Goal: Information Seeking & Learning: Check status

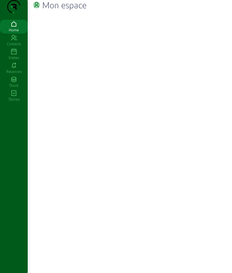
click at [10, 55] on icon at bounding box center [14, 52] width 28 height 7
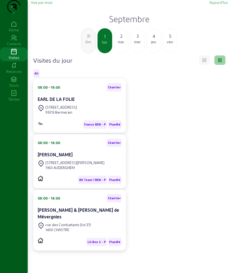
click at [123, 39] on div "2" at bounding box center [121, 36] width 14 height 7
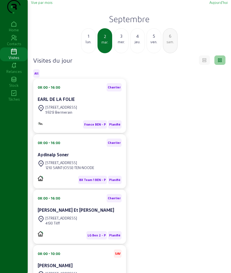
scroll to position [35, 0]
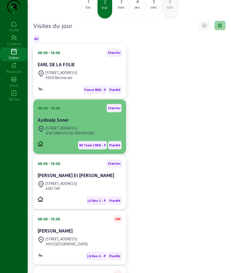
click at [68, 136] on div "1210 SAINT-JOSSE-TEN-NOODE" at bounding box center [69, 133] width 49 height 5
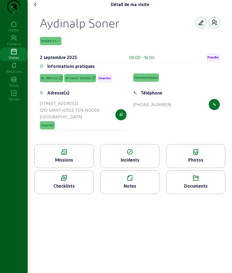
drag, startPoint x: 38, startPoint y: 29, endPoint x: 169, endPoint y: 119, distance: 159.1
click at [169, 119] on div "Aydinalp Soner 134590-1-1 2 septembre 2025 08:00 - 16:00 Planifié Informations …" at bounding box center [129, 76] width 193 height 135
copy cam-empty "Aydinalp Soner 134590-1-1 2 septembre 2025 08:00 - 16:00 Planifié Informations …"
click at [67, 163] on div "Missions" at bounding box center [64, 160] width 59 height 7
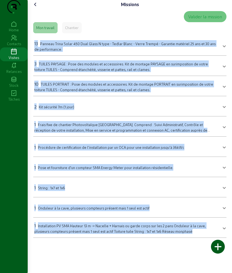
drag, startPoint x: 33, startPoint y: 53, endPoint x: 195, endPoint y: 265, distance: 266.0
click at [195, 265] on div "Missions Valider la mission Mon travail Chantier 13 Panneau Trina Solar 450 Dua…" at bounding box center [130, 136] width 205 height 273
drag, startPoint x: 188, startPoint y: 257, endPoint x: 34, endPoint y: 50, distance: 258.1
click at [34, 50] on div "Missions Valider la mission Mon travail Chantier 13 Panneau Trina Solar 450 Dua…" at bounding box center [130, 136] width 205 height 273
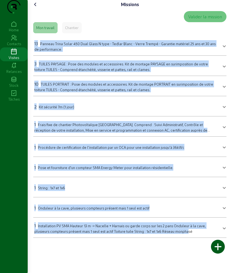
copy mat-accordion "13 Panneau Trina Solar 450 Dual Glass N type - Tedlar Blanc - Verre Trempé - Ga…"
click at [33, 9] on cam-font-icon at bounding box center [35, 4] width 9 height 9
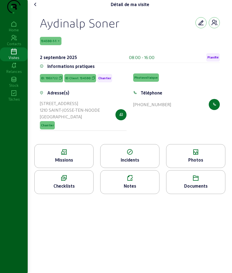
click at [186, 163] on div "Photos" at bounding box center [196, 160] width 59 height 7
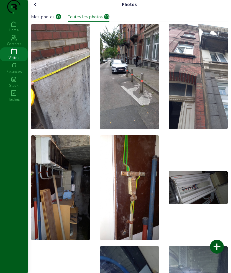
click at [36, 9] on cam-font-icon at bounding box center [35, 4] width 9 height 9
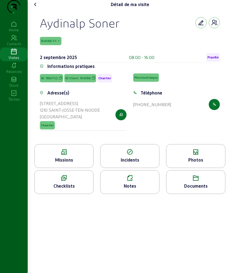
click at [186, 193] on div "Documents" at bounding box center [195, 182] width 59 height 24
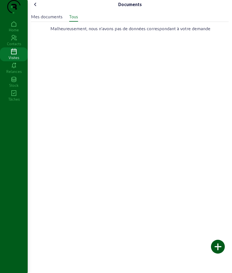
click at [50, 20] on div "Mes documents" at bounding box center [47, 16] width 32 height 7
click at [76, 20] on div "Tous" at bounding box center [73, 16] width 9 height 7
click at [40, 9] on cam-font-icon at bounding box center [35, 4] width 9 height 9
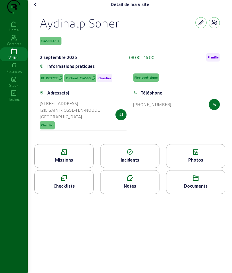
click at [39, 8] on icon at bounding box center [35, 4] width 7 height 7
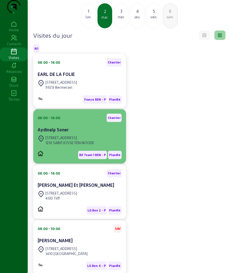
scroll to position [35, 0]
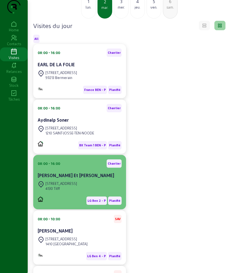
click at [72, 180] on div "08:00 - 16:00 Chantier Jimmy Clairbois Et Sandrine Paraire" at bounding box center [80, 169] width 84 height 21
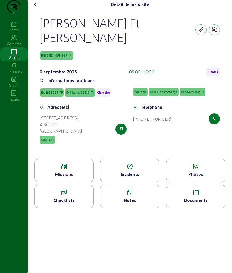
drag, startPoint x: 41, startPoint y: 32, endPoint x: 175, endPoint y: 140, distance: 172.5
click at [175, 140] on div "Jimmy Clairbois Et Sandrine Paraire 66581-1-1 2 septembre 2025 08:00 - 16:00 Pl…" at bounding box center [129, 84] width 193 height 150
copy cam-empty "Jimmy Clairbois Et Sandrine Paraire 66581-1-1 2 septembre 2025 08:00 - 16:00 Pl…"
click at [59, 178] on div "Missions" at bounding box center [64, 174] width 59 height 7
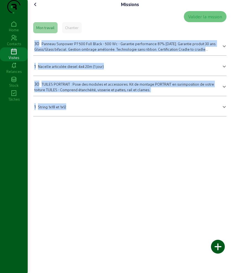
drag, startPoint x: 31, startPoint y: 53, endPoint x: 103, endPoint y: 121, distance: 99.0
click at [103, 121] on div "Missions Valider la mission Mon travail Chantier 30 Panneau Sunpower P7 500 Ful…" at bounding box center [130, 60] width 205 height 121
copy mat-accordion "30 Panneau Sunpower P7 500 Full Black - 500 Wc - Garantie performance 87% après…"
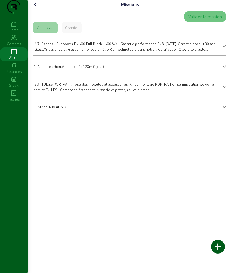
click at [29, 15] on div "Missions Valider la mission Mon travail Chantier 30 Panneau Sunpower P7 500 Ful…" at bounding box center [130, 60] width 205 height 121
click at [39, 8] on icon at bounding box center [35, 4] width 7 height 7
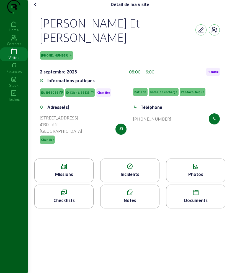
click at [203, 170] on icon at bounding box center [196, 166] width 59 height 7
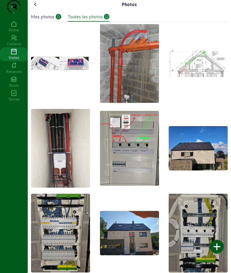
click at [34, 8] on icon at bounding box center [35, 4] width 7 height 7
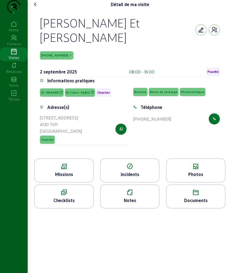
click at [190, 196] on icon at bounding box center [196, 192] width 59 height 7
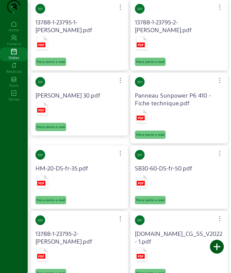
scroll to position [173, 0]
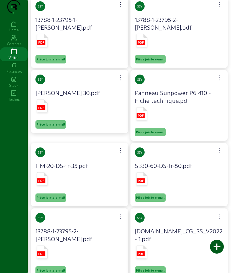
click at [41, 110] on rect at bounding box center [41, 107] width 8 height 5
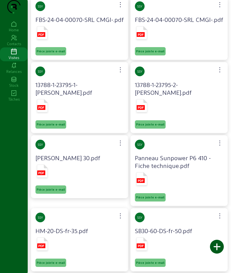
scroll to position [0, 0]
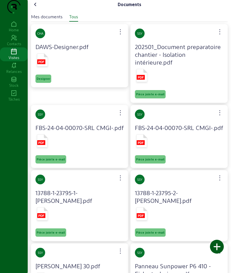
click at [41, 63] on icon at bounding box center [42, 62] width 6 height 2
click at [39, 8] on icon at bounding box center [35, 4] width 7 height 7
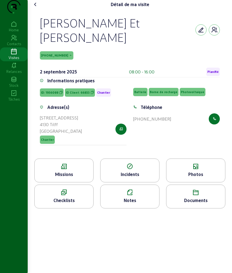
click at [39, 8] on icon at bounding box center [35, 4] width 7 height 7
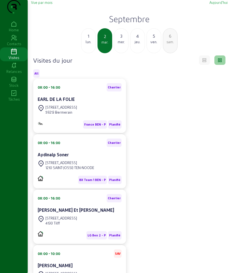
scroll to position [104, 0]
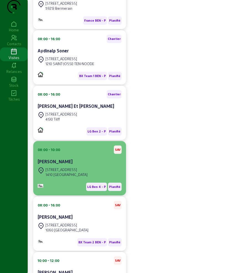
click at [73, 164] on cam-card-title "Gael VAN RIJSWIJCK" at bounding box center [55, 161] width 35 height 5
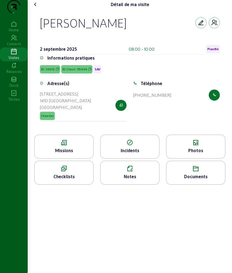
drag, startPoint x: 41, startPoint y: 37, endPoint x: 178, endPoint y: 108, distance: 154.5
click at [178, 108] on cam-empty "Gael VAN RIJSWIJCK 2 septembre 2025 08:00 - 10:00 Planifié Informations pratiqu…" at bounding box center [130, 72] width 180 height 113
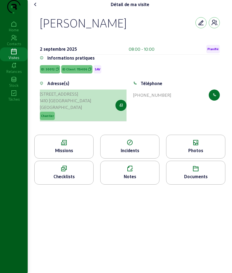
copy cam-empty "Gael VAN RIJSWIJCK 2 septembre 2025 08:00 - 10:00 Planifié Informations pratiqu…"
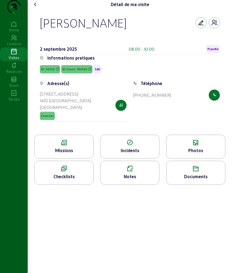
click at [68, 146] on icon at bounding box center [64, 142] width 59 height 7
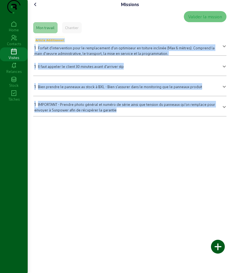
drag, startPoint x: 32, startPoint y: 53, endPoint x: 185, endPoint y: 122, distance: 168.2
click at [185, 121] on div "Missions Valider la mission Mon travail Chantier Article Additionnel 1 Forfait …" at bounding box center [130, 60] width 205 height 121
click at [185, 113] on div "1 IMPORTANT - Prendre photo général et numéro de série ainsi que tension du pan…" at bounding box center [126, 107] width 185 height 12
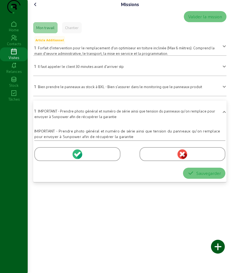
click at [103, 212] on div "Missions Valider la mission Mon travail Chantier Article Additionnel 1 Forfait …" at bounding box center [130, 136] width 205 height 273
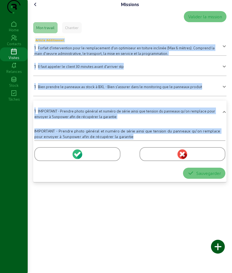
drag, startPoint x: 28, startPoint y: 51, endPoint x: 164, endPoint y: 149, distance: 167.1
click at [164, 149] on div "Missions Valider la mission Mon travail Chantier Article Additionnel 1 Forfait …" at bounding box center [130, 93] width 205 height 187
copy mat-accordion "Article Additionnel 1 Forfait d'intervention pour le remplacement d'un optimise…"
click at [33, 118] on div "Valider la mission Mon travail Chantier Article Additionnel 1 Forfait d'interve…" at bounding box center [130, 97] width 198 height 176
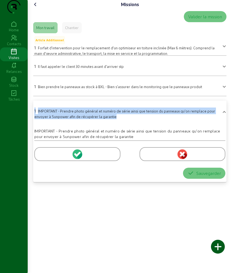
drag, startPoint x: 32, startPoint y: 119, endPoint x: 132, endPoint y: 128, distance: 100.5
click at [132, 128] on div "Missions Valider la mission Mon travail Chantier Article Additionnel 1 Forfait …" at bounding box center [130, 93] width 205 height 187
copy div "1 IMPORTANT - Prendre photo général et numéro de série ainsi que tension du pan…"
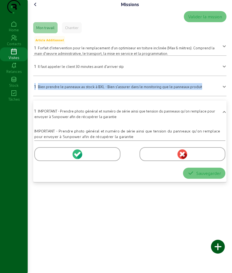
drag, startPoint x: 32, startPoint y: 93, endPoint x: 204, endPoint y: 103, distance: 172.1
click at [204, 103] on div "Missions Valider la mission Mon travail Chantier Article Additionnel 1 Forfait …" at bounding box center [130, 93] width 205 height 187
copy div "1 Bien prendre le panneaux au stock à BXL - Bien s'assurer dans le monitoring q…"
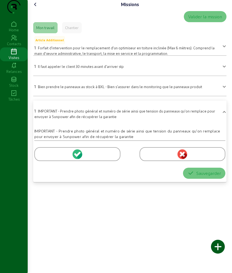
click at [35, 11] on div "Missions Valider la mission Mon travail Chantier Article Additionnel 1 Forfait …" at bounding box center [130, 93] width 205 height 187
click at [36, 8] on icon at bounding box center [35, 4] width 7 height 7
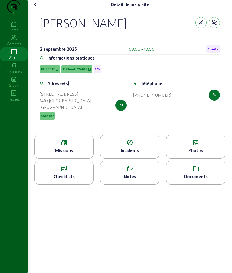
click at [175, 154] on div "Photos" at bounding box center [196, 150] width 59 height 7
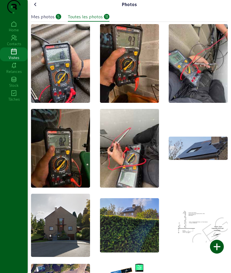
click at [37, 8] on icon at bounding box center [35, 4] width 7 height 7
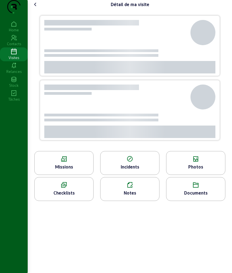
click at [37, 8] on icon at bounding box center [35, 4] width 7 height 7
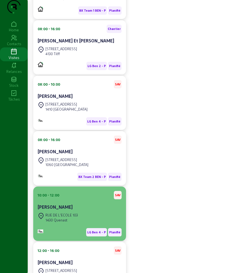
scroll to position [173, 0]
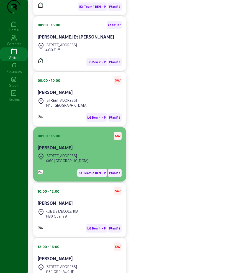
click at [68, 158] on div "Rue de Parme, 10" at bounding box center [66, 155] width 43 height 5
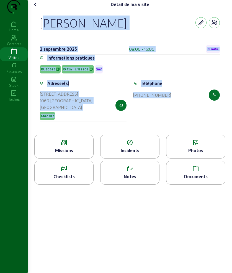
drag, startPoint x: 40, startPoint y: 31, endPoint x: 218, endPoint y: 110, distance: 194.9
click at [218, 110] on div "Justin Briggs 2 septembre 2025 08:00 - 16:00 Planifié Informations pratiques ID…" at bounding box center [129, 72] width 193 height 126
copy cam-empty "Justin Briggs 2 septembre 2025 08:00 - 16:00 Planifié Informations pratiques ID…"
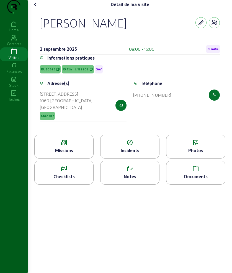
click at [74, 148] on div "Missions" at bounding box center [63, 147] width 59 height 24
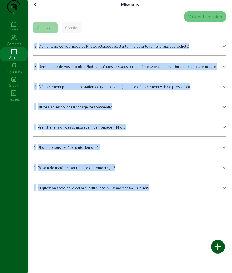
drag, startPoint x: 37, startPoint y: 57, endPoint x: 41, endPoint y: 200, distance: 143.1
click at [187, 227] on div "Missions Valider la mission Mon travail Chantier 3 Démontage de vos modules Pho…" at bounding box center [130, 136] width 205 height 273
click at [36, 8] on icon at bounding box center [35, 4] width 7 height 7
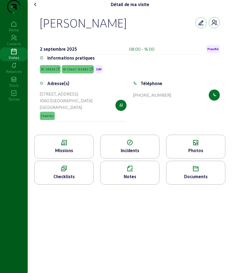
click at [203, 146] on icon at bounding box center [196, 142] width 59 height 7
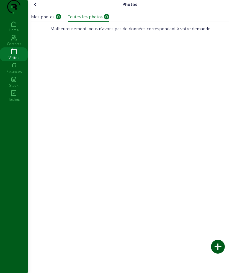
click at [37, 8] on icon at bounding box center [35, 4] width 7 height 7
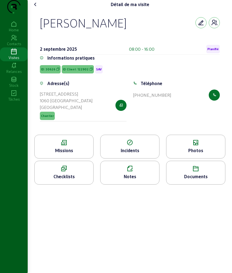
click at [37, 8] on icon at bounding box center [35, 4] width 7 height 7
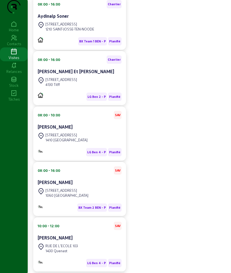
scroll to position [208, 0]
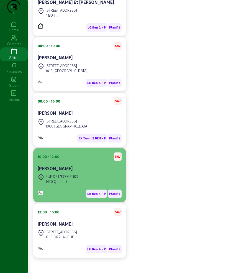
click at [82, 185] on div "RUE DE L'ECOLE 103 1430 Quenast" at bounding box center [80, 179] width 84 height 12
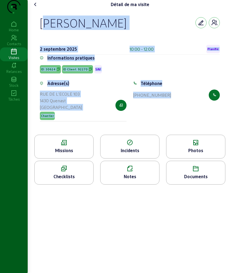
drag, startPoint x: 42, startPoint y: 30, endPoint x: 216, endPoint y: 120, distance: 196.4
click at [216, 120] on cam-empty "Anthony Van Malderen 2 septembre 2025 10:00 - 12:00 Planifié Informations prati…" at bounding box center [130, 72] width 180 height 113
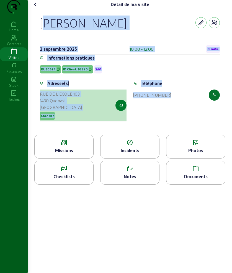
copy cam-empty "Anthony Van Malderen 2 septembre 2025 10:00 - 12:00 Planifié Informations prati…"
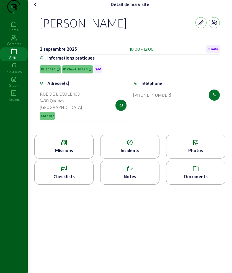
click at [91, 157] on div "Missions" at bounding box center [63, 147] width 59 height 24
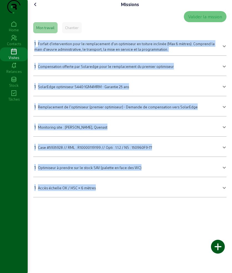
drag, startPoint x: 35, startPoint y: 53, endPoint x: 141, endPoint y: 213, distance: 193.0
click at [141, 213] on div "Missions Valider la mission Mon travail Chantier 1 Forfait d'intervention pour …" at bounding box center [130, 136] width 205 height 273
click at [37, 8] on icon at bounding box center [35, 4] width 7 height 7
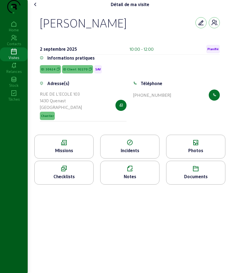
click at [194, 154] on div "Photos" at bounding box center [196, 150] width 59 height 7
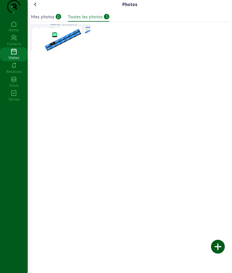
click at [36, 8] on icon at bounding box center [35, 4] width 7 height 7
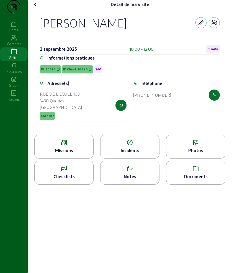
click at [37, 8] on icon at bounding box center [35, 4] width 7 height 7
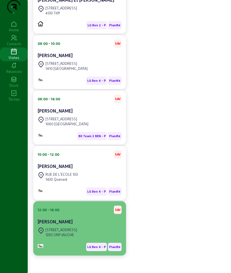
scroll to position [212, 0]
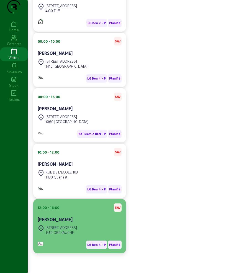
click at [78, 223] on div "Pascale Tilman" at bounding box center [80, 219] width 84 height 7
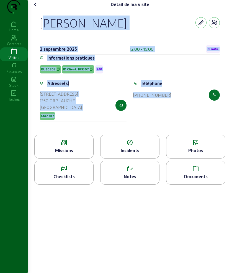
drag, startPoint x: 36, startPoint y: 31, endPoint x: 196, endPoint y: 128, distance: 187.2
click at [206, 130] on div "Pascale Tilman 2 septembre 2025 12:00 - 16:00 Planifié Informations pratiques I…" at bounding box center [129, 72] width 193 height 126
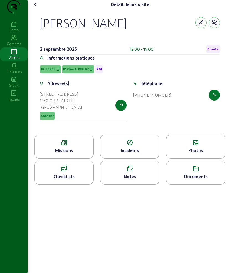
click at [63, 146] on icon at bounding box center [64, 142] width 59 height 7
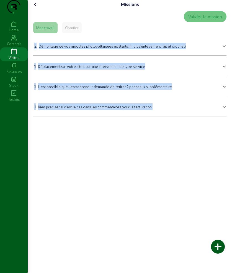
drag, startPoint x: 35, startPoint y: 52, endPoint x: 182, endPoint y: 134, distance: 168.0
click at [182, 134] on div "Missions Valider la mission Mon travail Chantier 2 Démontage de vos modules pho…" at bounding box center [130, 136] width 205 height 273
click at [36, 8] on icon at bounding box center [35, 4] width 7 height 7
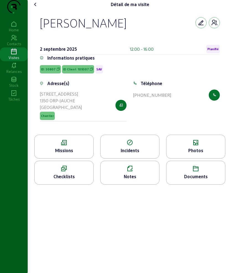
click at [191, 154] on div "Photos" at bounding box center [196, 150] width 59 height 7
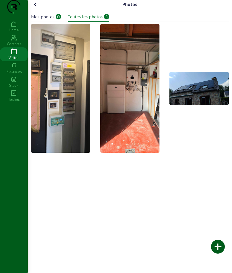
click at [0, 172] on html "Photos Mes photos 0 Toutes les photos 3 Home Contacts Visites Relances Stock Tâ…" at bounding box center [116, 136] width 232 height 273
click at [34, 9] on cam-font-icon at bounding box center [35, 4] width 9 height 9
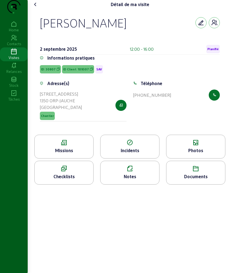
click at [34, 8] on icon at bounding box center [35, 4] width 7 height 7
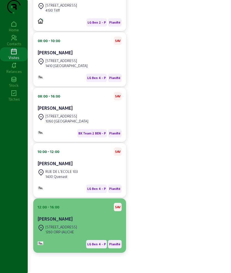
scroll to position [224, 0]
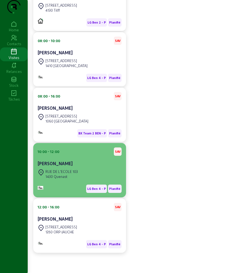
click at [99, 173] on div "RUE DE L'ECOLE 103 1430 Quenast" at bounding box center [80, 174] width 84 height 12
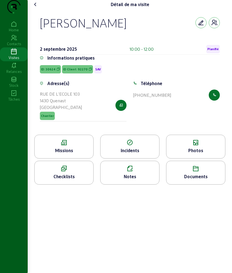
click at [60, 154] on div "Missions" at bounding box center [64, 150] width 59 height 7
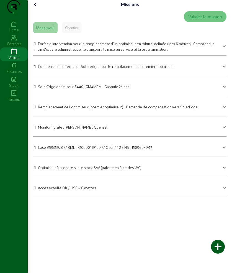
click at [37, 8] on icon at bounding box center [35, 4] width 7 height 7
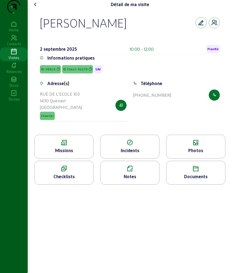
click at [39, 8] on icon at bounding box center [35, 4] width 7 height 7
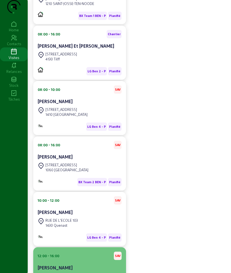
scroll to position [208, 0]
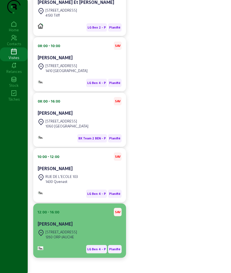
click at [76, 227] on div "Pascale Tilman" at bounding box center [80, 224] width 84 height 7
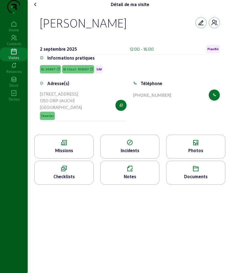
click at [58, 146] on icon at bounding box center [64, 142] width 59 height 7
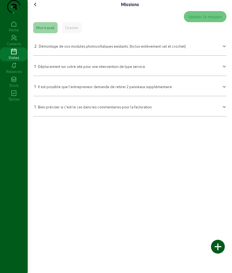
click at [37, 8] on icon at bounding box center [35, 4] width 7 height 7
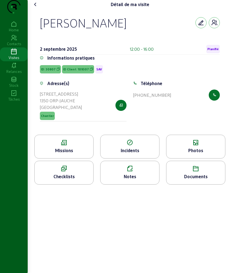
click at [38, 8] on icon at bounding box center [35, 4] width 7 height 7
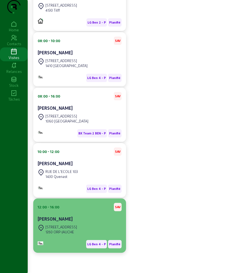
scroll to position [16, 0]
